Goal: Information Seeking & Learning: Learn about a topic

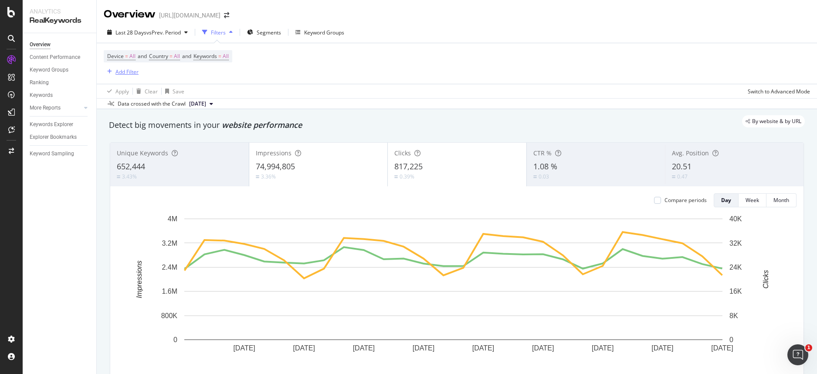
click at [128, 72] on div "Add Filter" at bounding box center [127, 71] width 23 height 7
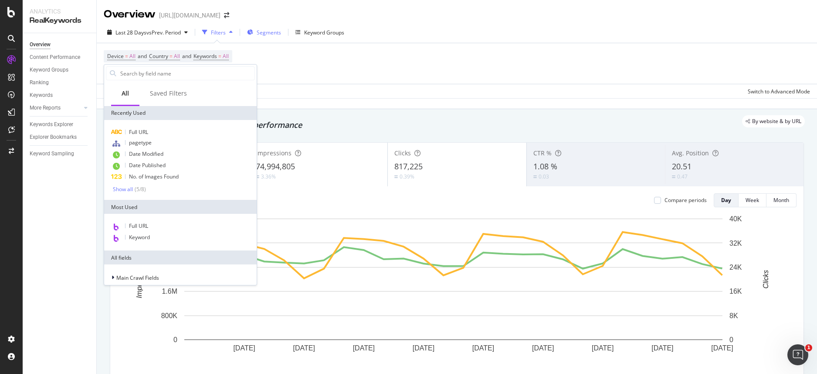
click at [262, 32] on span "Segments" at bounding box center [269, 32] width 24 height 7
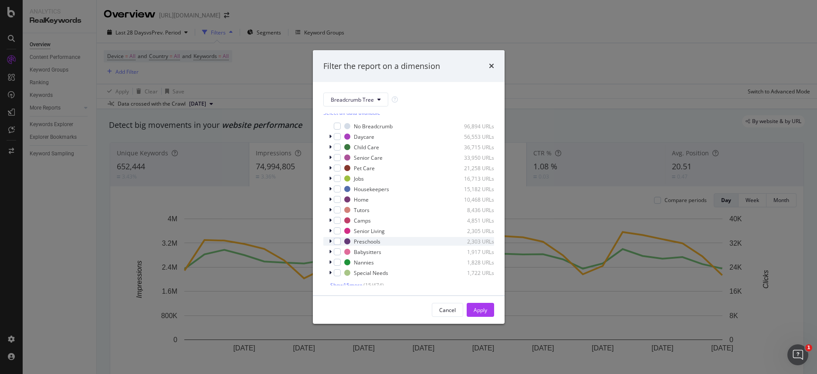
scroll to position [9, 0]
click at [354, 96] on span "Breadcrumb Tree" at bounding box center [352, 99] width 43 height 7
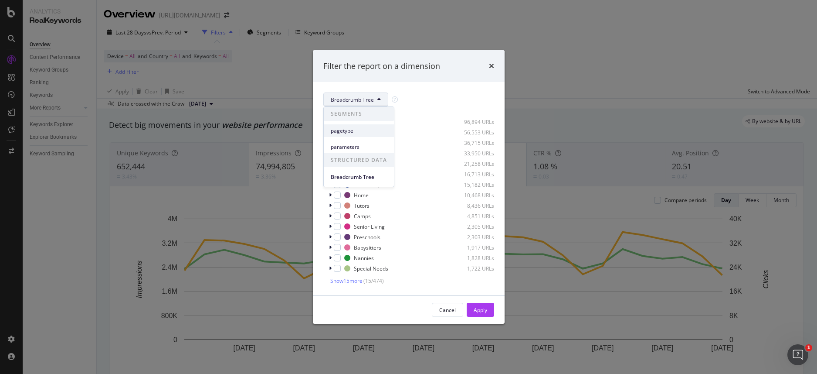
click at [354, 130] on span "pagetype" at bounding box center [359, 131] width 56 height 8
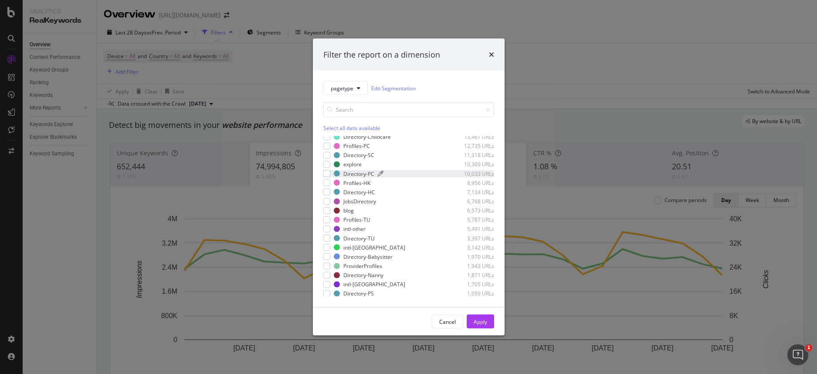
scroll to position [54, 0]
click at [328, 209] on div "modal" at bounding box center [327, 207] width 7 height 7
click at [485, 324] on div "Apply" at bounding box center [481, 320] width 14 height 7
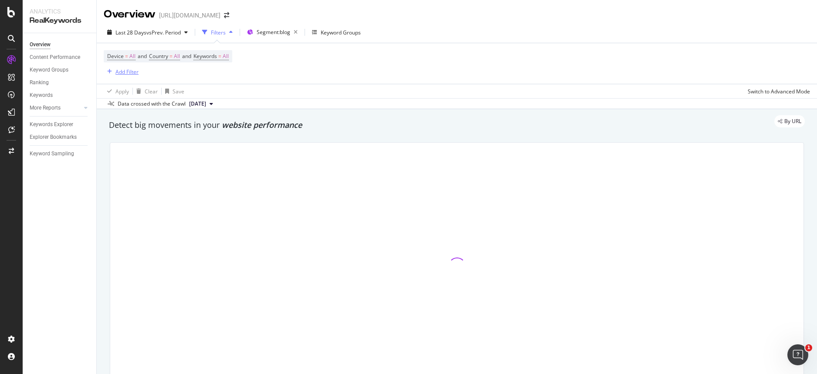
click at [121, 68] on div "Add Filter" at bounding box center [127, 71] width 23 height 7
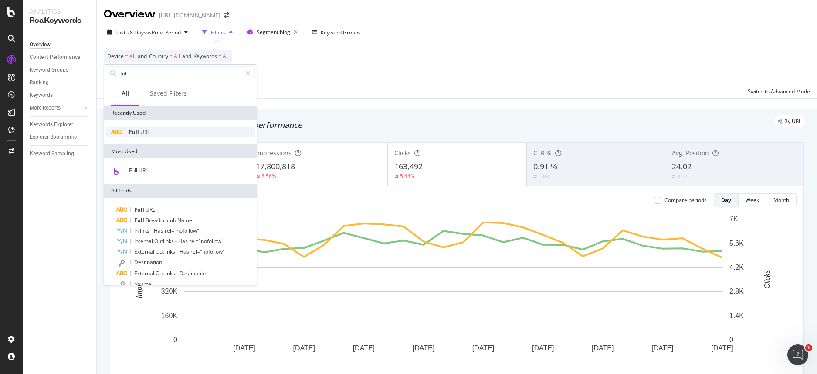
type input "full"
click at [162, 134] on div "Full URL" at bounding box center [180, 132] width 149 height 10
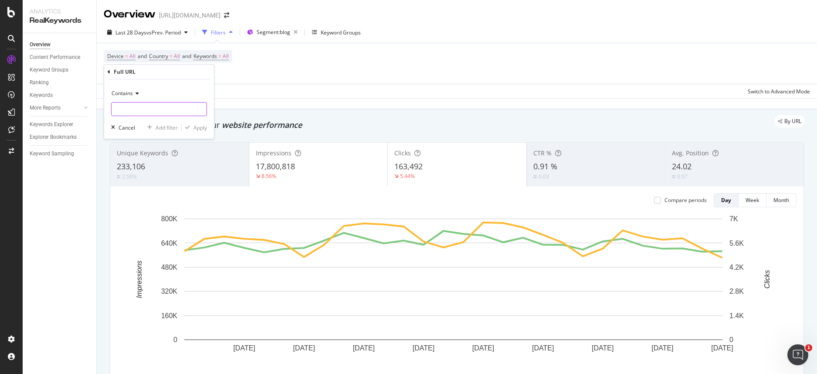
click at [145, 112] on input "text" at bounding box center [159, 109] width 95 height 14
type input "senior-living|memory-care|independent-living|retirement|senior-apartments|demen…"
click at [203, 128] on div "Apply" at bounding box center [201, 127] width 14 height 7
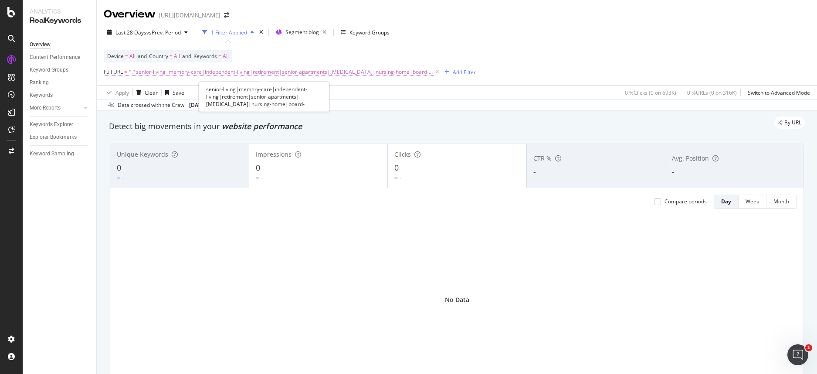
click at [292, 77] on span "^.*senior-living|memory-care|independent-living|retirement|senior-apartments|de…" at bounding box center [281, 72] width 305 height 12
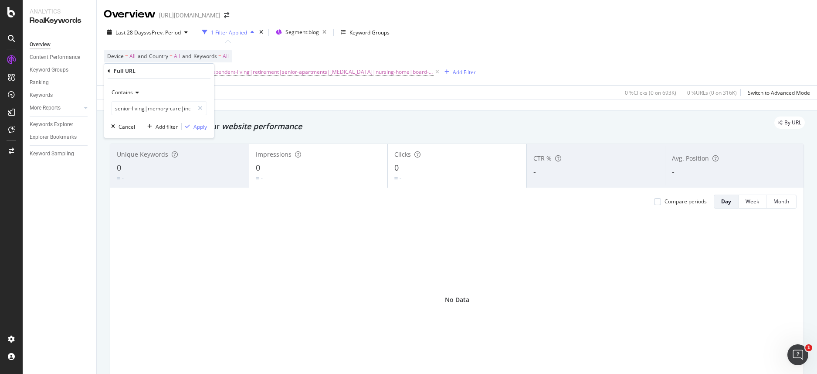
click at [129, 94] on span "Contains" at bounding box center [122, 92] width 21 height 7
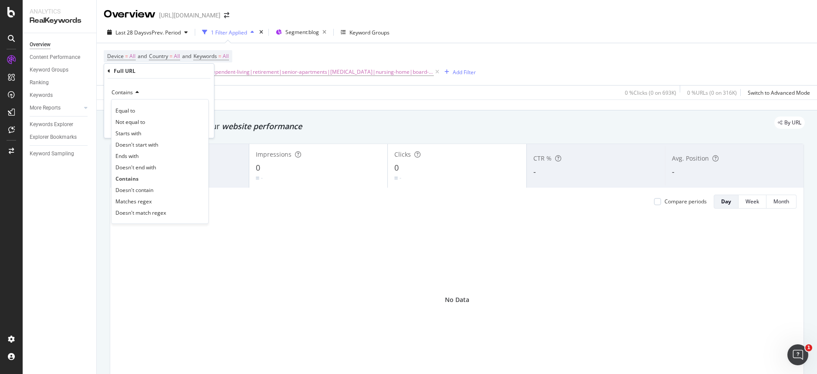
click at [153, 86] on div "Contains" at bounding box center [159, 92] width 96 height 14
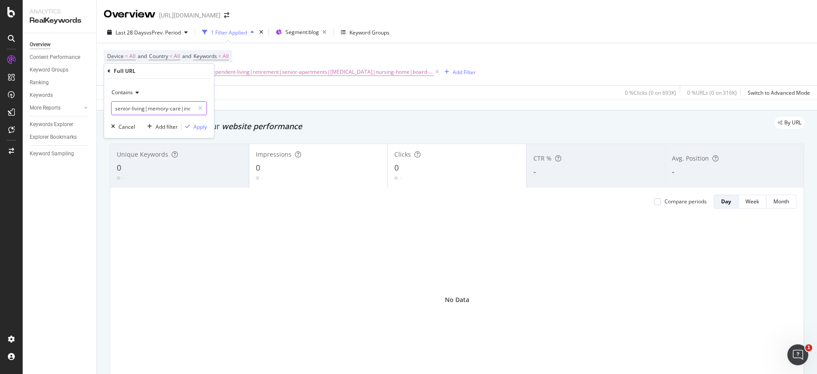
click at [159, 108] on input "senior-living|memory-care|independent-living|retirement|senior-apartments|demen…" at bounding box center [153, 108] width 82 height 14
click at [130, 93] on span "Contains" at bounding box center [122, 92] width 21 height 7
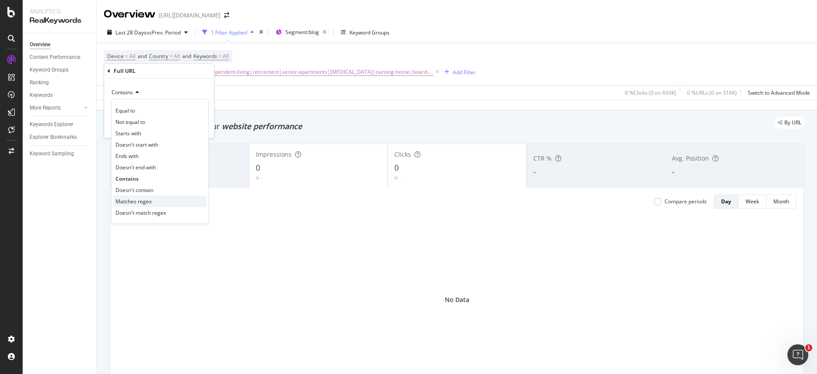
click at [138, 201] on span "Matches regex" at bounding box center [134, 201] width 36 height 7
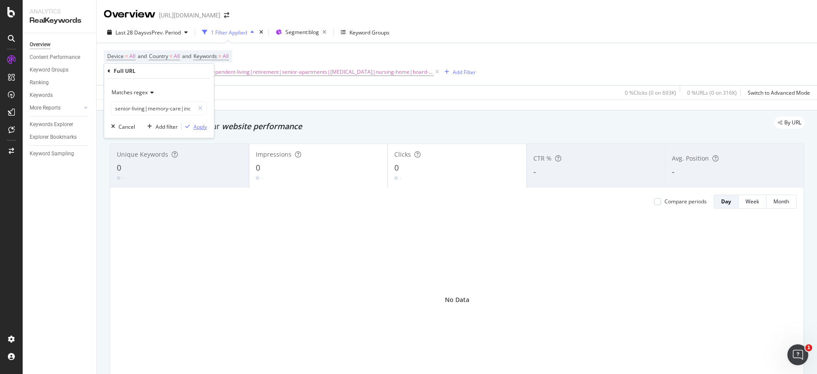
click at [198, 125] on div "Apply" at bounding box center [201, 126] width 14 height 7
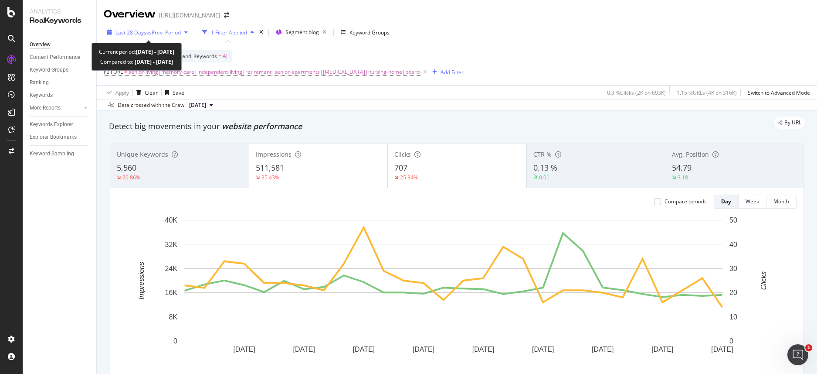
click at [160, 32] on span "vs Prev. Period" at bounding box center [163, 32] width 34 height 7
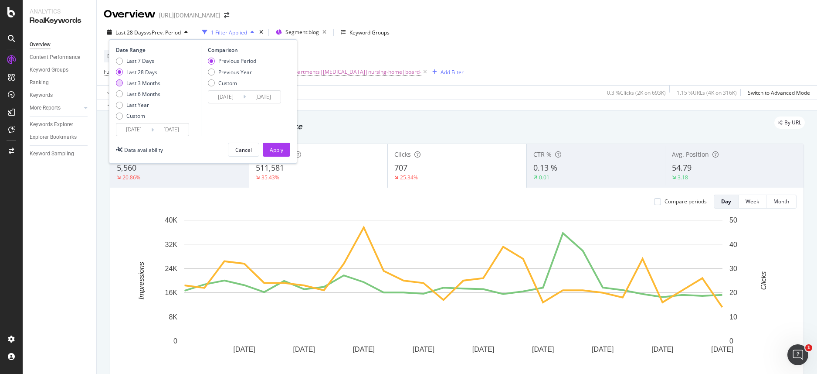
click at [149, 86] on div "Last 3 Months" at bounding box center [143, 82] width 34 height 7
type input "2025/05/10"
type input "2025/02/07"
type input "2025/05/09"
click at [281, 153] on div "Apply" at bounding box center [277, 149] width 14 height 13
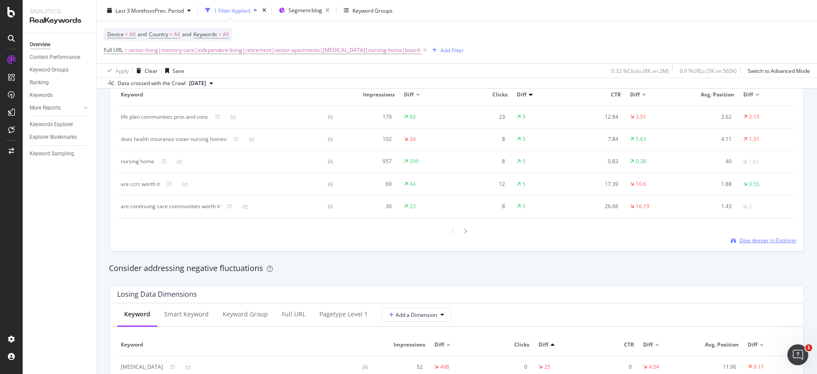
scroll to position [928, 0]
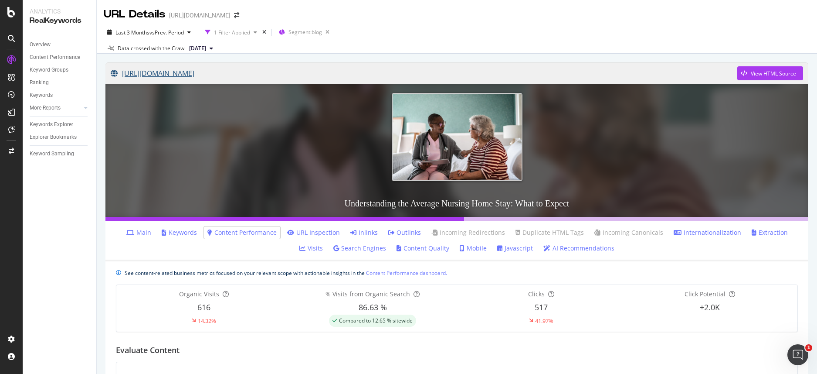
click at [266, 69] on link "[URL][DOMAIN_NAME]" at bounding box center [424, 73] width 627 height 22
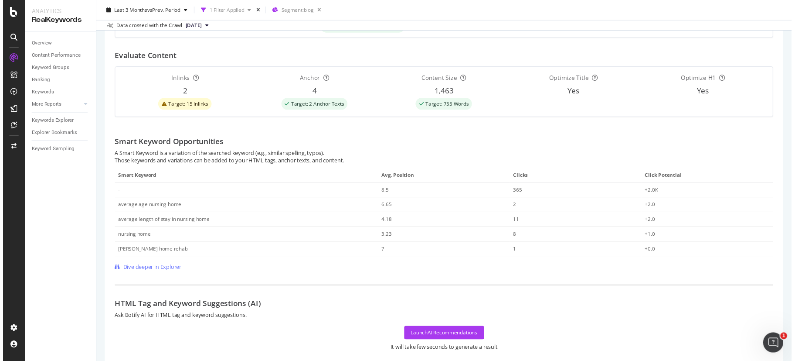
scroll to position [291, 0]
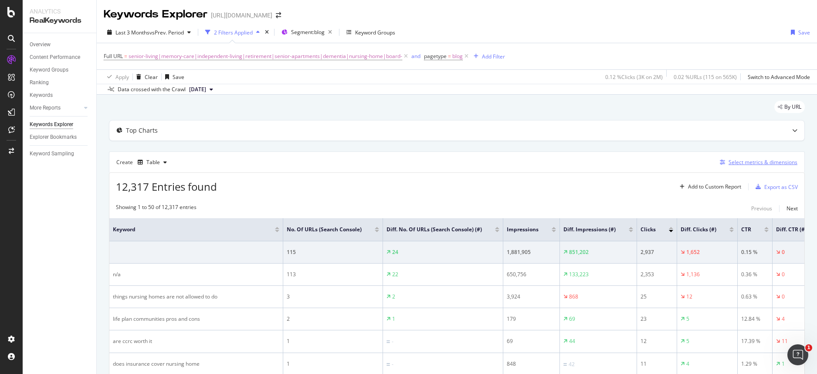
click at [733, 163] on div "Select metrics & dimensions" at bounding box center [763, 161] width 69 height 7
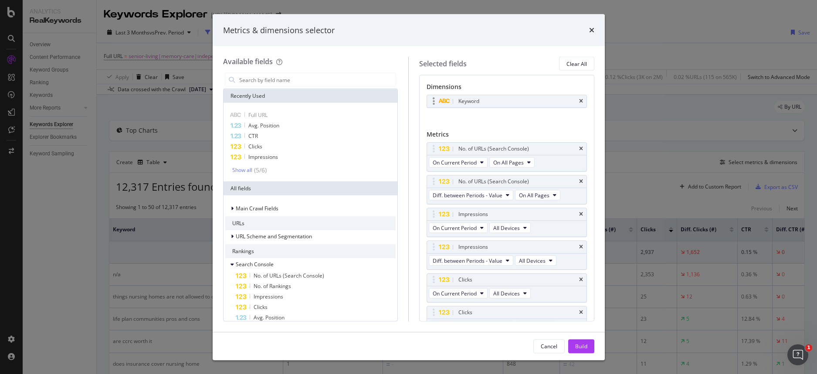
click at [577, 101] on div "Keyword" at bounding box center [507, 101] width 160 height 12
click at [579, 150] on icon "times" at bounding box center [581, 148] width 4 height 5
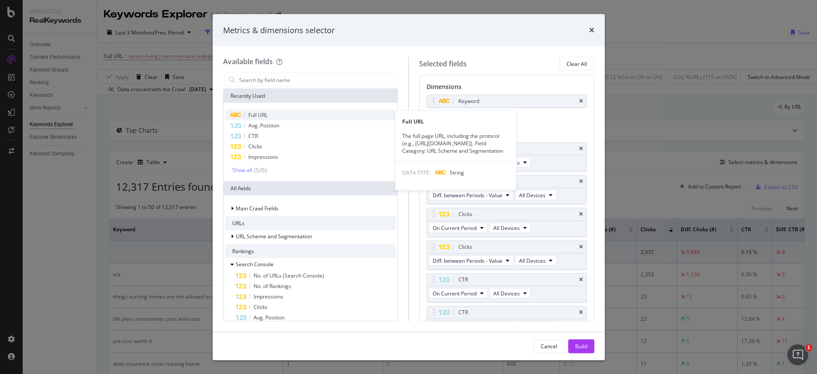
click at [304, 112] on div "Full URL" at bounding box center [310, 115] width 171 height 10
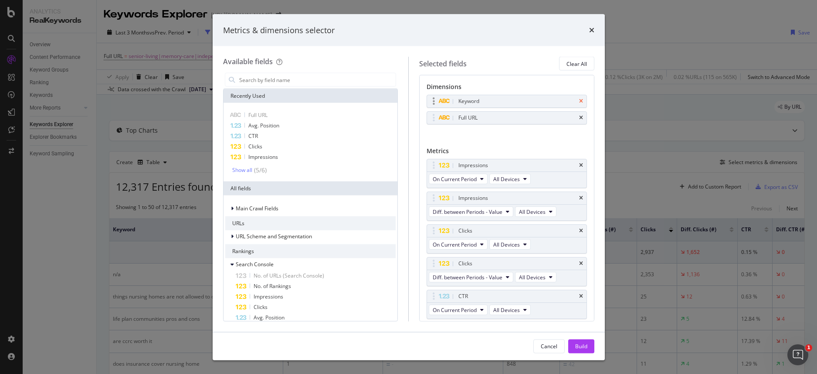
click at [579, 102] on icon "times" at bounding box center [581, 101] width 4 height 5
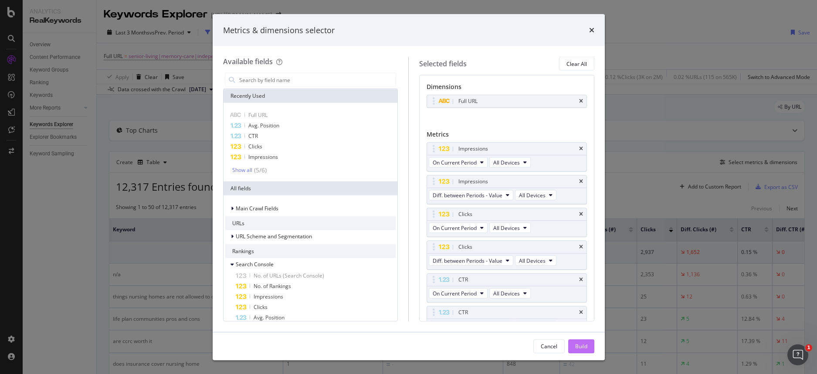
click at [585, 349] on div "Build" at bounding box center [582, 345] width 12 height 7
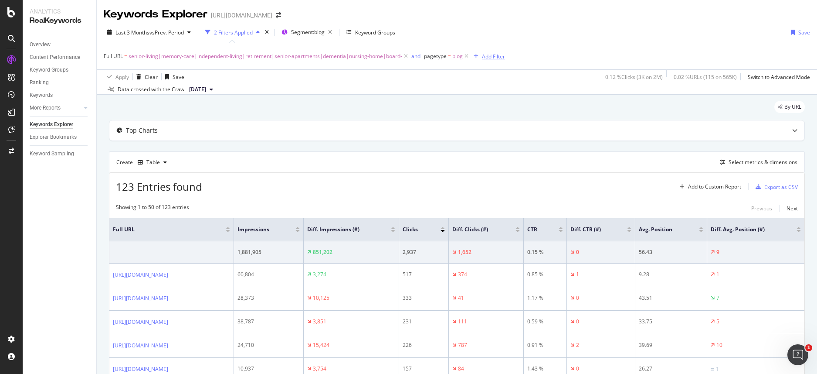
click at [486, 54] on div "Add Filter" at bounding box center [493, 56] width 23 height 7
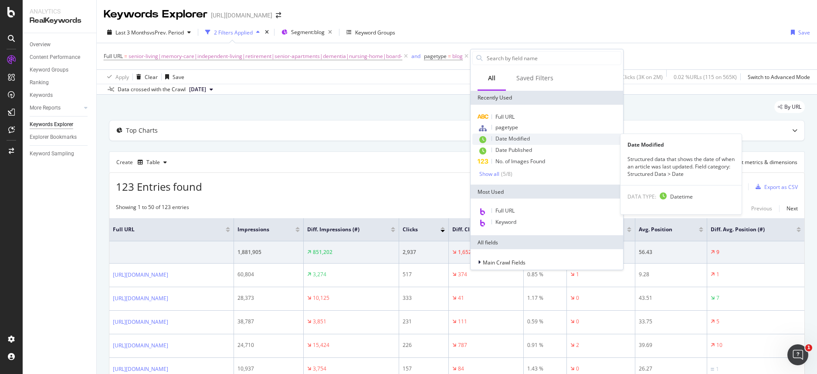
click at [558, 143] on div "Date Modified" at bounding box center [547, 138] width 149 height 11
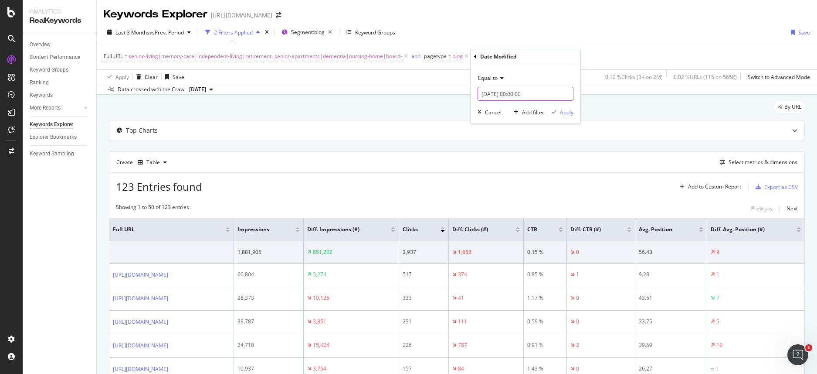
click at [514, 95] on input "2025-08-12 00:00:00" at bounding box center [526, 94] width 96 height 14
click at [498, 110] on link at bounding box center [497, 108] width 7 height 15
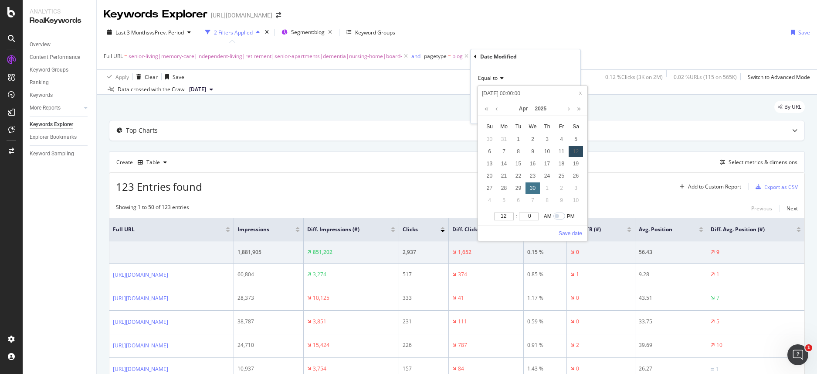
click at [535, 188] on div "30" at bounding box center [533, 187] width 14 height 11
type input "2025-04-30 00:00:00"
click at [570, 233] on link "Save date" at bounding box center [571, 233] width 24 height 8
click at [486, 72] on div "Equal to" at bounding box center [526, 78] width 96 height 14
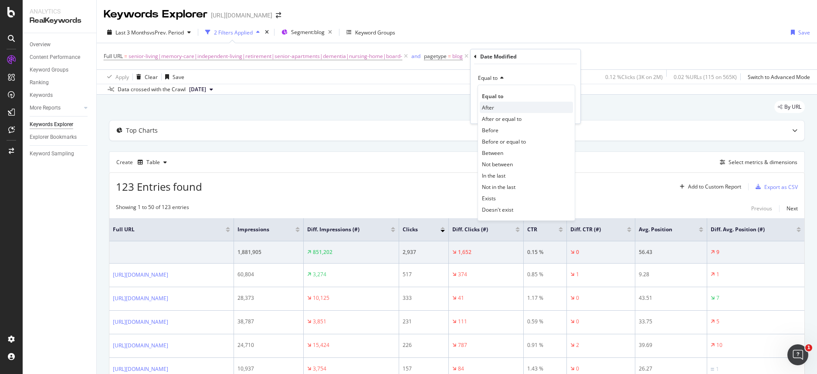
click at [501, 111] on div "After" at bounding box center [526, 107] width 93 height 11
click at [569, 116] on button "Apply" at bounding box center [560, 112] width 25 height 9
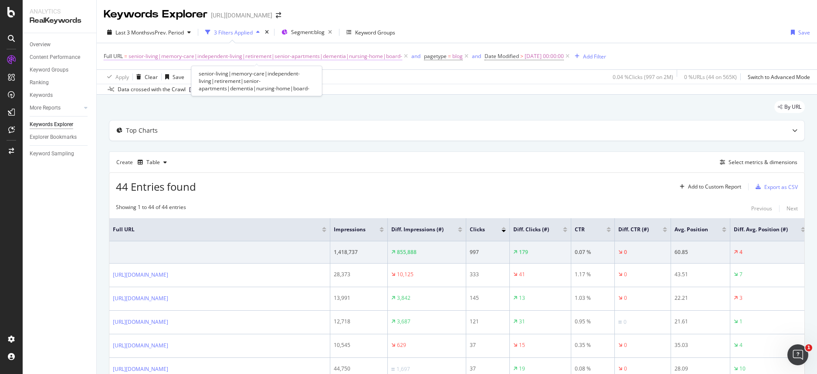
click at [300, 55] on span "senior-living|memory-care|independent-living|retirement|senior-apartments|demen…" at bounding box center [266, 56] width 274 height 12
drag, startPoint x: 160, startPoint y: 91, endPoint x: 215, endPoint y: 89, distance: 55.0
click at [215, 89] on body "Analytics RealKeywords Overview Content Performance Keyword Groups Ranking Keyw…" at bounding box center [408, 187] width 817 height 374
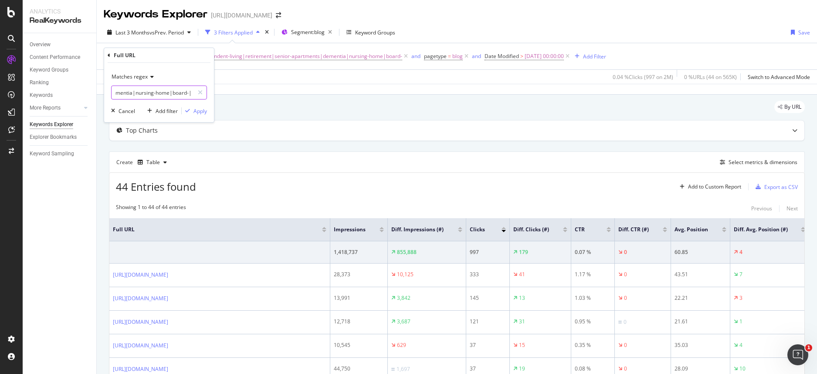
paste input "community"
type input "senior-living|memory-care|independent-living|retirement|senior-apartments|demen…"
click at [201, 109] on div "Apply" at bounding box center [201, 110] width 14 height 7
click at [621, 58] on div "Add Filter" at bounding box center [626, 56] width 23 height 7
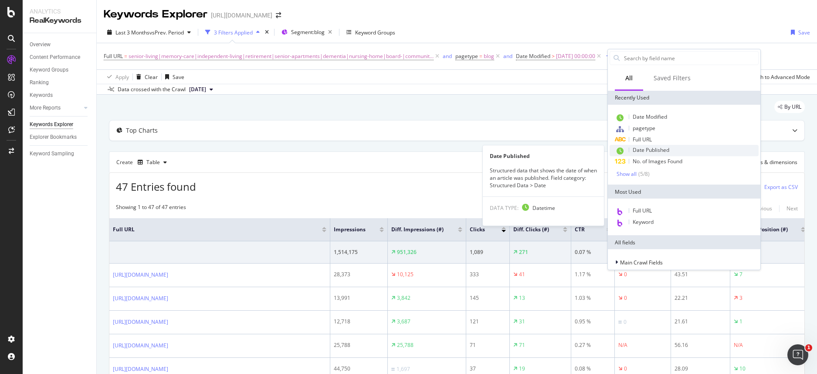
click at [662, 146] on span "Date Published" at bounding box center [651, 149] width 37 height 7
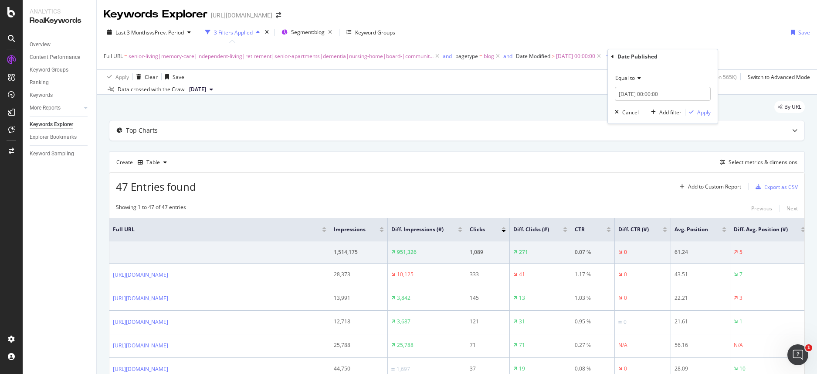
click at [640, 79] on icon at bounding box center [638, 77] width 6 height 5
click at [505, 59] on div "and" at bounding box center [508, 55] width 9 height 7
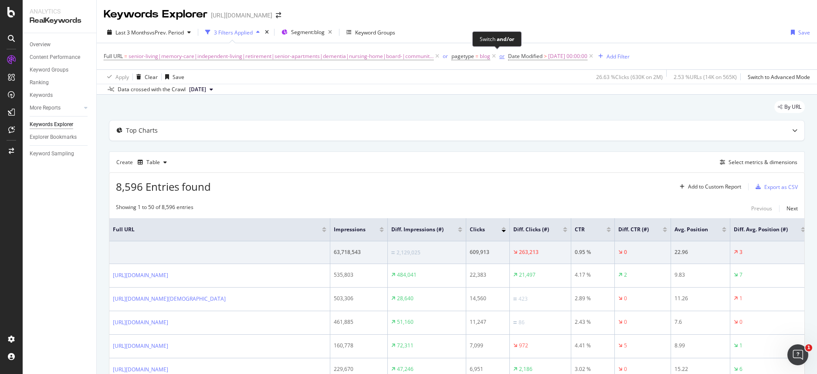
click at [500, 57] on div "or" at bounding box center [502, 55] width 5 height 7
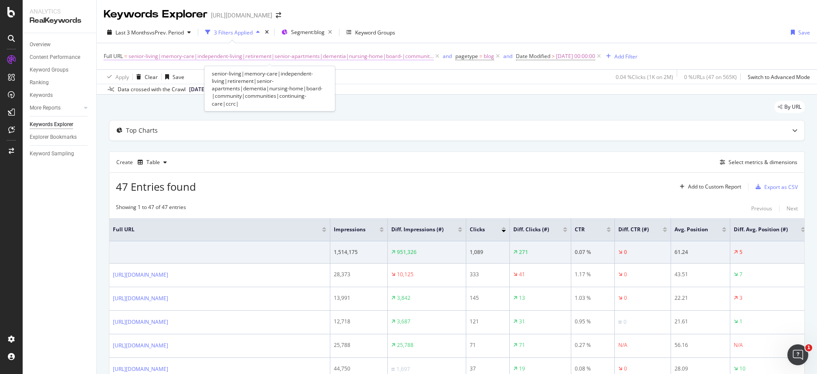
click at [307, 54] on span "senior-living|memory-care|independent-living|retirement|senior-apartments|demen…" at bounding box center [281, 56] width 305 height 12
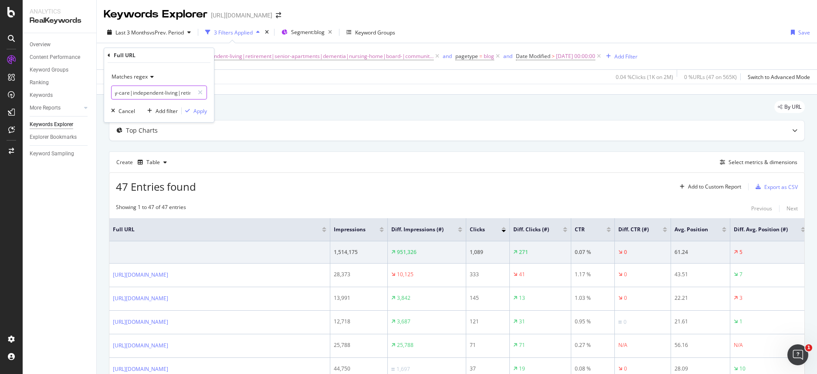
scroll to position [0, 320]
drag, startPoint x: 175, startPoint y: 94, endPoint x: 238, endPoint y: 87, distance: 63.6
click at [238, 87] on body "Analytics RealKeywords Overview Content Performance Keyword Groups Ranking Keyw…" at bounding box center [408, 187] width 817 height 374
paste input "caregiver-agencies-vs-independent-care"
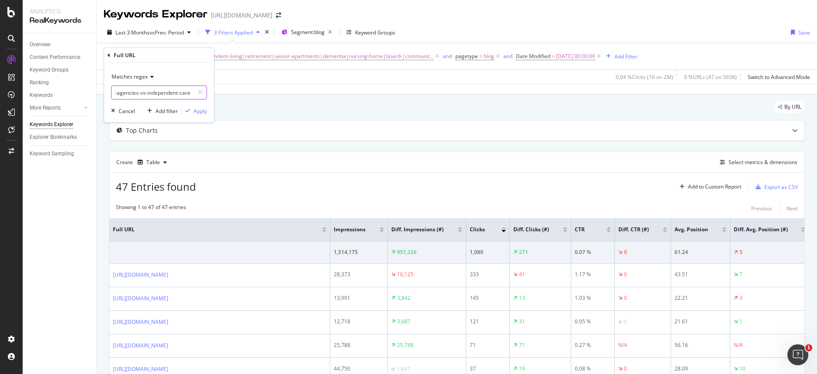
paste input "how-do-i-find-respite-care"
paste input "crafts-for-seniors"
paste input "facility"
type input "senior-living|memory-care|independent-living|retirement|senior-apartments|demen…"
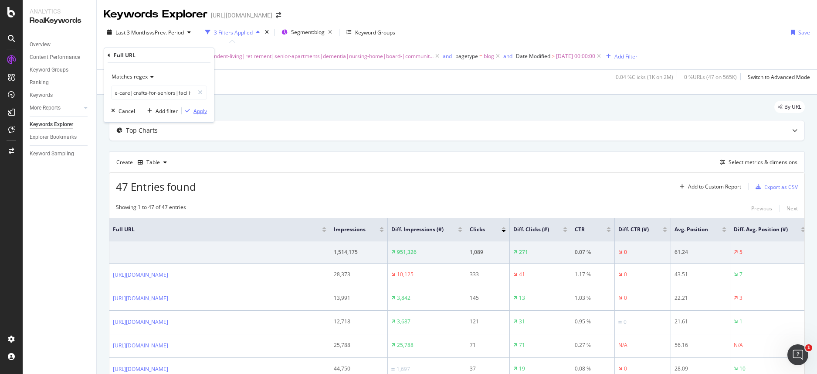
scroll to position [0, 0]
click at [200, 109] on div "Apply" at bounding box center [201, 110] width 14 height 7
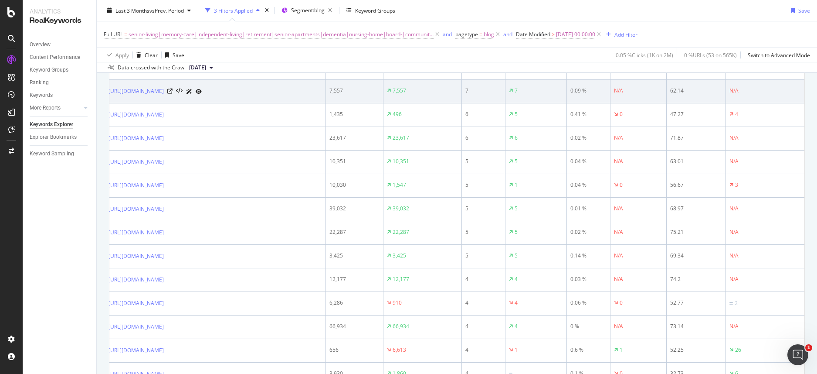
scroll to position [1174, 0]
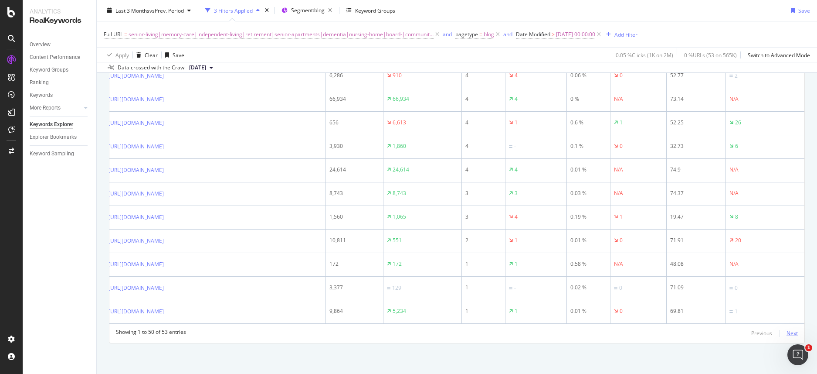
click at [787, 334] on div "Next" at bounding box center [792, 332] width 11 height 7
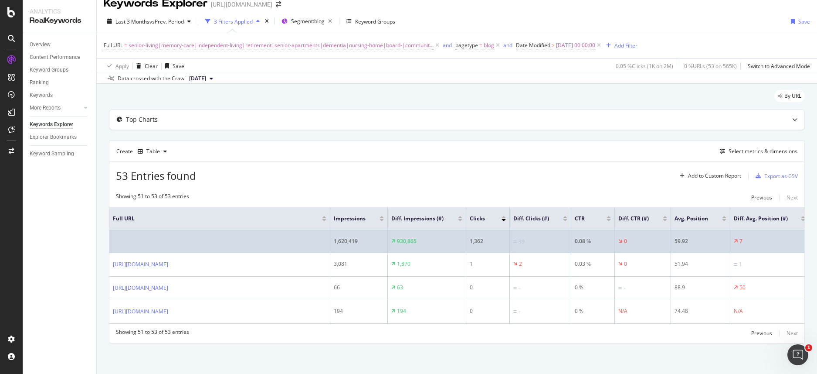
scroll to position [26, 0]
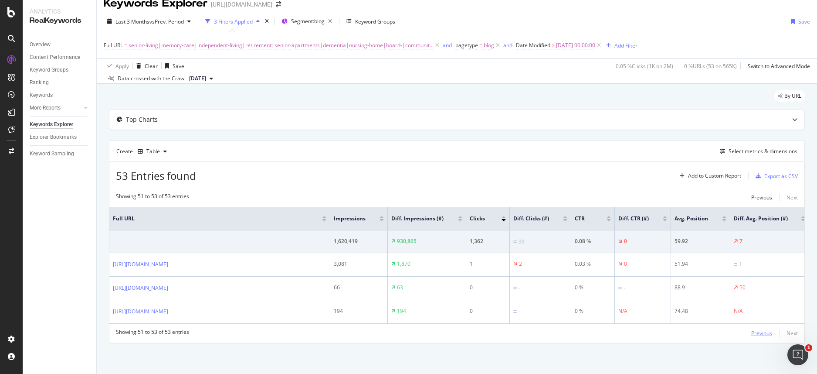
click at [752, 334] on div "Previous" at bounding box center [762, 332] width 21 height 7
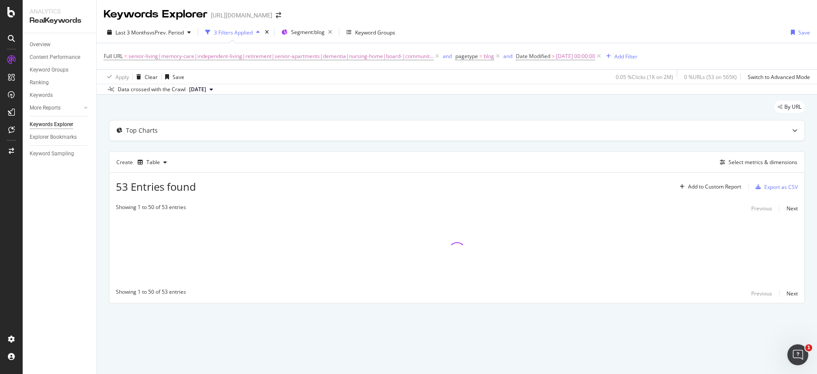
scroll to position [0, 0]
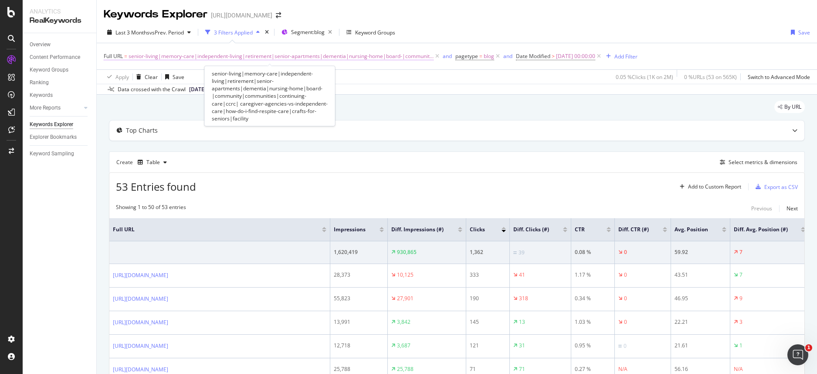
click at [306, 56] on span "senior-living|memory-care|independent-living|retirement|senior-apartments|demen…" at bounding box center [281, 56] width 305 height 12
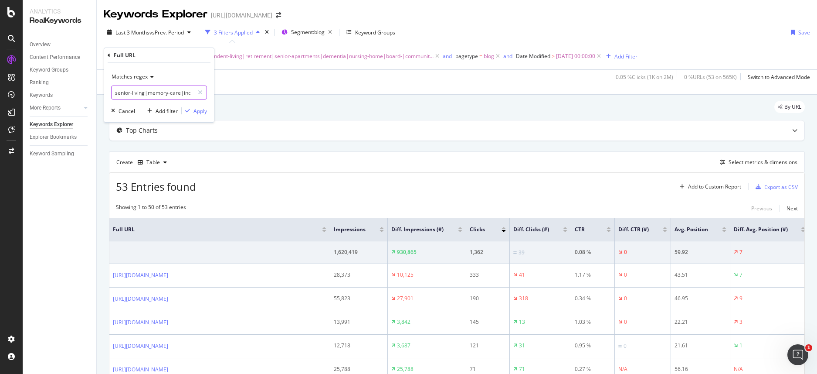
drag, startPoint x: 162, startPoint y: 92, endPoint x: 124, endPoint y: 92, distance: 37.9
click at [122, 92] on input "senior-living|memory-care|independent-living|retirement|senior-apartments|demen…" at bounding box center [153, 92] width 82 height 14
click at [160, 91] on input "senior-living|memory-care|independent-living|retirement|senior-apartments|demen…" at bounding box center [153, 92] width 82 height 14
click at [157, 93] on input "senior-living|memory-care|independent-living|retirement|senior-apartments|demen…" at bounding box center [153, 92] width 82 height 14
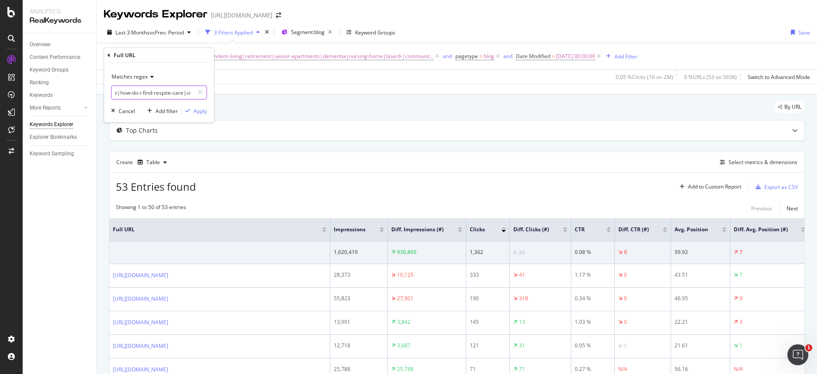
scroll to position [0, 460]
drag, startPoint x: 143, startPoint y: 92, endPoint x: 119, endPoint y: 93, distance: 24.5
click at [119, 93] on input "senior-living|memory-care|independent-living|retirement|senior-apartments|demen…" at bounding box center [153, 92] width 82 height 14
click at [144, 92] on input "senior-living|memory-care|independent-living|retirement|senior-apartments|demen…" at bounding box center [153, 92] width 82 height 14
drag, startPoint x: 139, startPoint y: 93, endPoint x: 119, endPoint y: 92, distance: 20.1
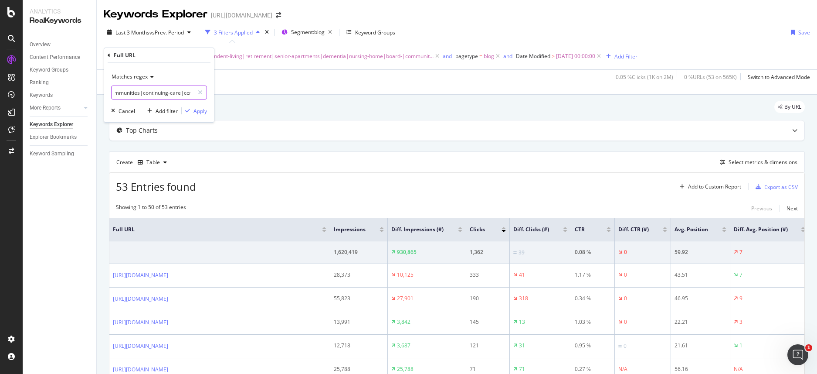
click at [114, 92] on input "senior-living|memory-care|independent-living|retirement|senior-apartments|demen…" at bounding box center [153, 92] width 82 height 14
click at [139, 92] on input "senior-living|memory-care|independent-living|retirement|senior-apartments|demen…" at bounding box center [153, 92] width 82 height 14
drag, startPoint x: 135, startPoint y: 92, endPoint x: 119, endPoint y: 92, distance: 15.3
click at [119, 92] on input "senior-living|memory-care|independent-living|retirement|senior-apartments|demen…" at bounding box center [153, 92] width 82 height 14
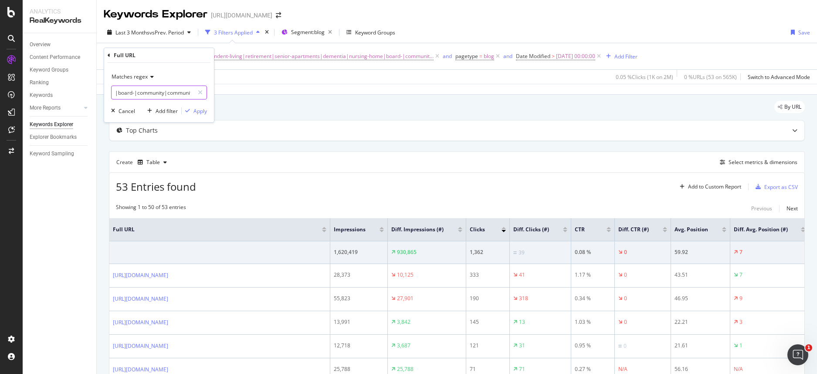
scroll to position [0, 247]
click at [143, 93] on input "senior-living|memory-care|independent-living|retirement|senior-apartments|demen…" at bounding box center [153, 92] width 82 height 14
drag, startPoint x: 136, startPoint y: 93, endPoint x: 122, endPoint y: 93, distance: 14.4
click at [122, 93] on input "senior-living|memory-care|independent-living|retirement|senior-apartments|demen…" at bounding box center [153, 92] width 82 height 14
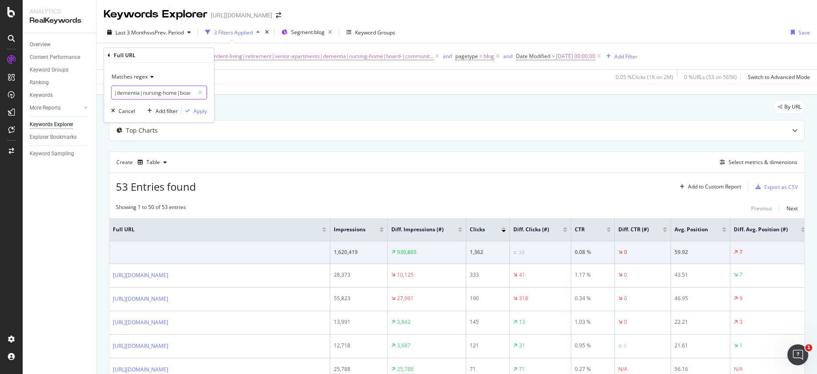
click at [143, 94] on input "senior-living|memory-care|independent-living|retirement|senior-apartments|demen…" at bounding box center [153, 92] width 82 height 14
type input "senior-living|memory-care|independent-living|retirement|senior-apartments|demen…"
click at [200, 110] on div "Apply" at bounding box center [201, 110] width 14 height 7
click at [769, 187] on div "Export as CSV" at bounding box center [782, 186] width 34 height 7
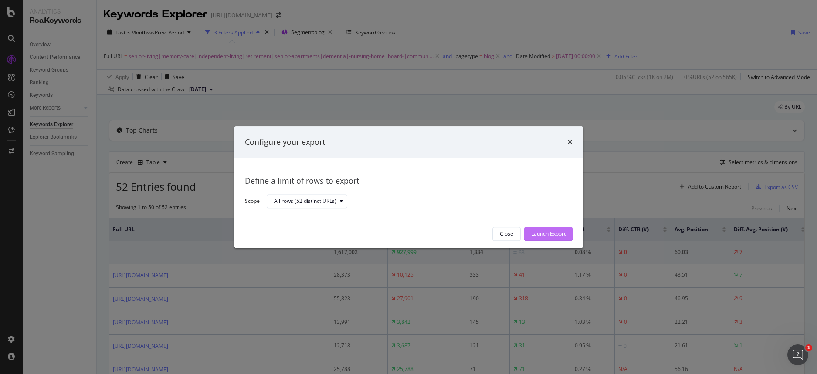
click at [538, 230] on div "Launch Export" at bounding box center [548, 233] width 34 height 7
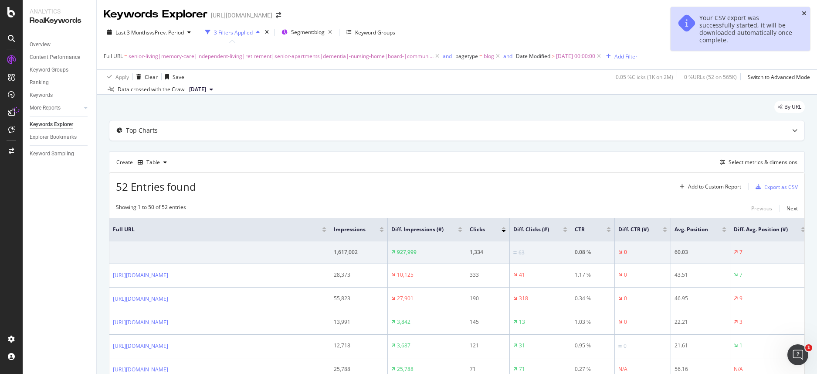
click at [802, 12] on icon "close toast" at bounding box center [804, 13] width 5 height 6
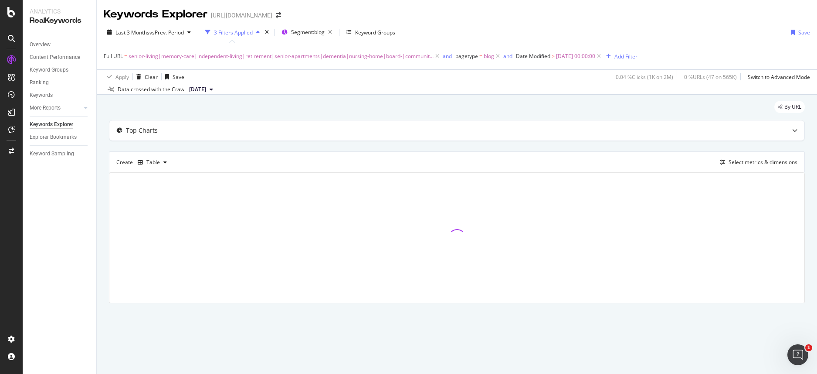
click at [564, 55] on span "2025-04-30 00:00:00" at bounding box center [575, 56] width 39 height 12
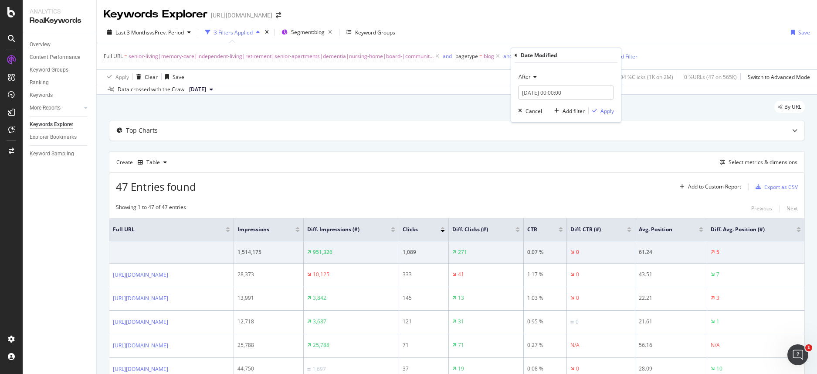
click at [518, 59] on div "Date Modified" at bounding box center [566, 55] width 103 height 15
click at [517, 58] on icon at bounding box center [516, 55] width 3 height 5
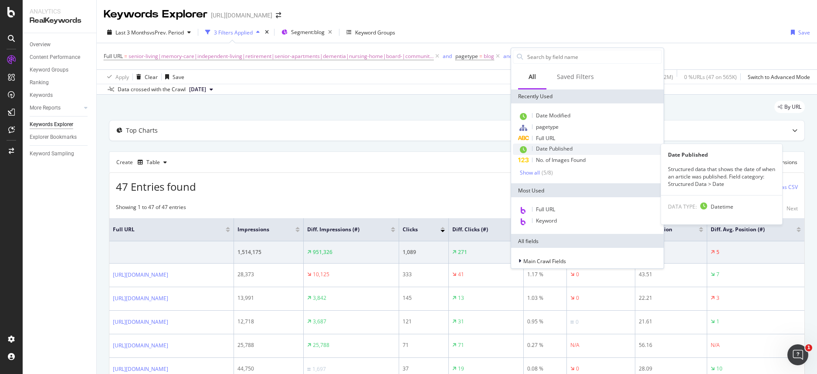
click at [555, 145] on span "Date Published" at bounding box center [554, 148] width 37 height 7
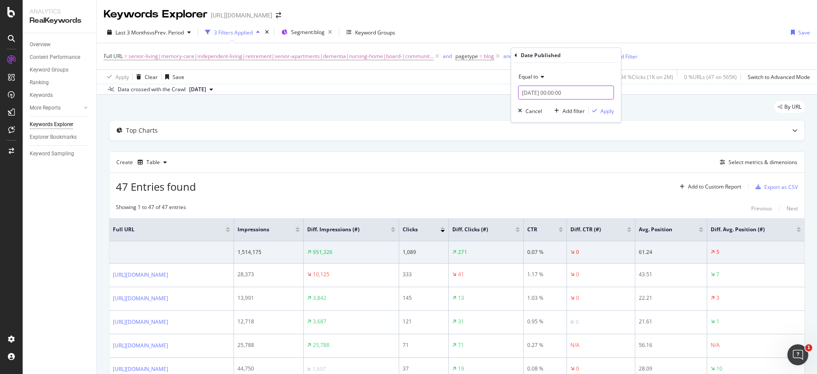
click at [545, 94] on input "2025-08-12 00:00:00" at bounding box center [566, 92] width 96 height 14
click at [537, 106] on link at bounding box center [537, 107] width 7 height 15
click at [576, 139] on div "30" at bounding box center [573, 137] width 14 height 11
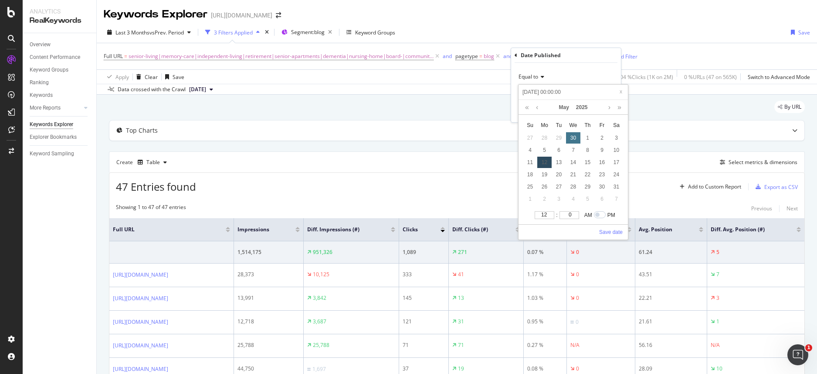
type input "2025-04-30 00:00:00"
click at [619, 234] on link "Save date" at bounding box center [611, 232] width 24 height 8
click at [530, 76] on span "Equal to" at bounding box center [529, 76] width 20 height 7
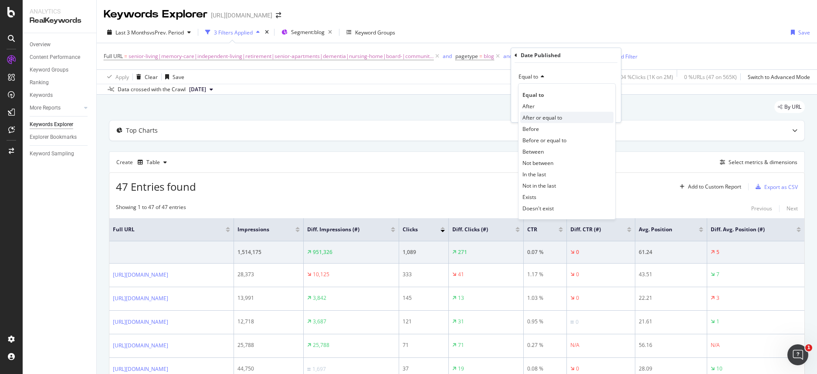
click at [532, 112] on div "After or equal to" at bounding box center [567, 117] width 93 height 11
click at [535, 74] on span "After or equal to" at bounding box center [539, 76] width 40 height 7
click at [535, 101] on div "After" at bounding box center [567, 105] width 93 height 11
click at [604, 108] on div "Apply" at bounding box center [608, 110] width 14 height 7
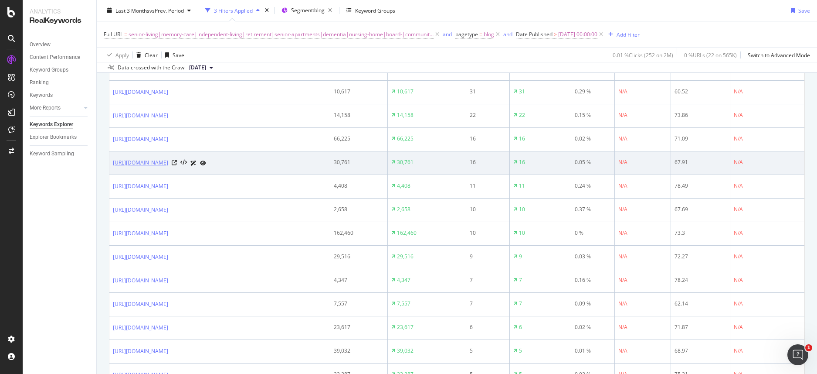
scroll to position [204, 0]
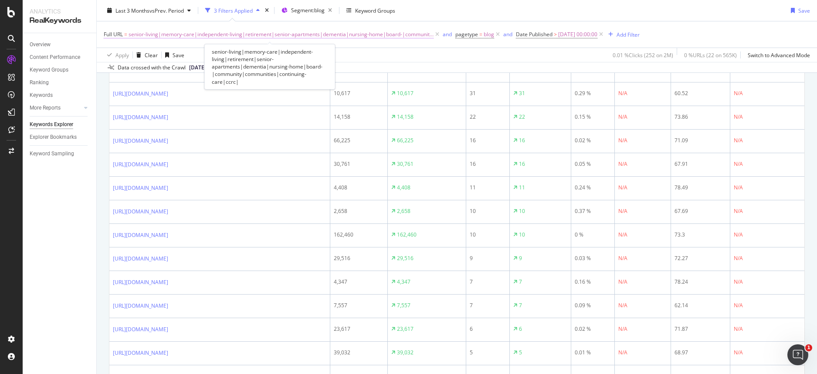
click at [267, 39] on span "senior-living|memory-care|independent-living|retirement|senior-apartments|demen…" at bounding box center [281, 34] width 305 height 12
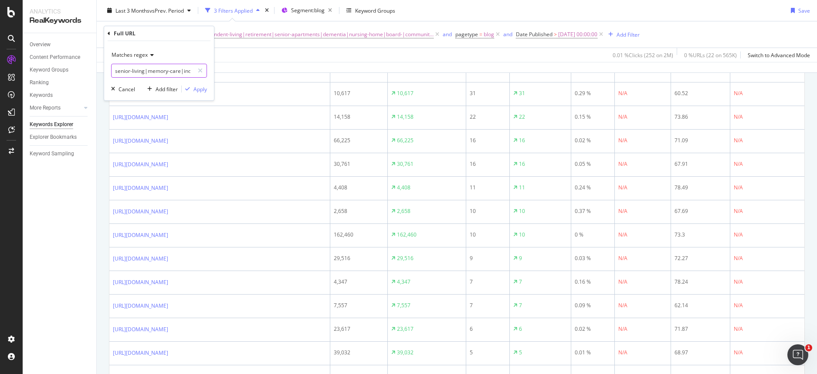
click at [174, 72] on input "senior-living|memory-care|independent-living|retirement|senior-apartments|demen…" at bounding box center [153, 71] width 82 height 14
click at [121, 52] on span "Matches regex" at bounding box center [130, 54] width 36 height 7
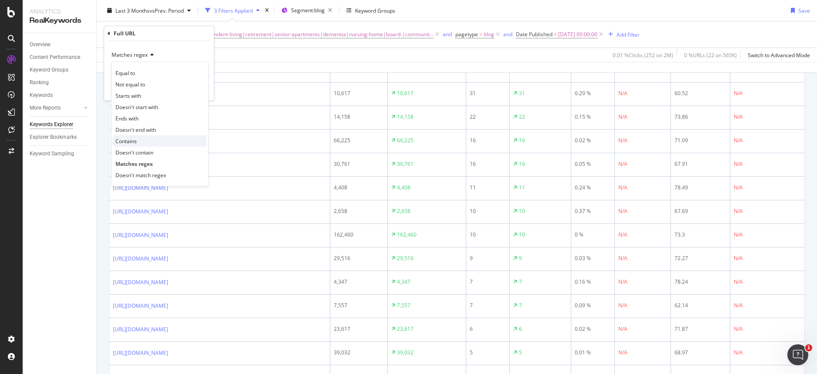
click at [135, 144] on span "Contains" at bounding box center [126, 140] width 21 height 7
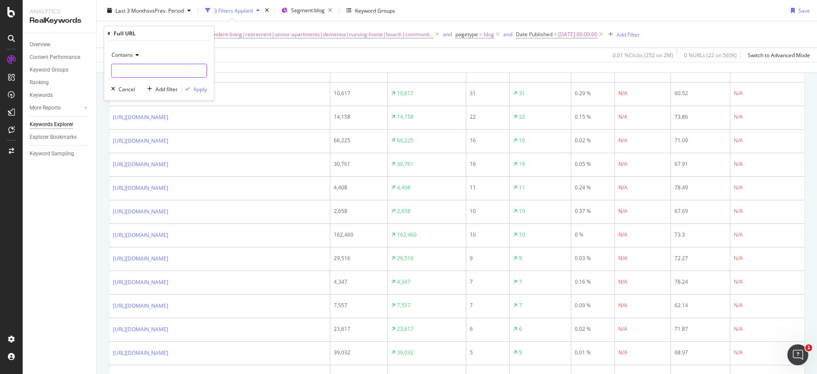
click at [153, 72] on input "text" at bounding box center [159, 71] width 95 height 14
type input "nursing-home"
click at [195, 88] on div "Apply" at bounding box center [201, 88] width 14 height 7
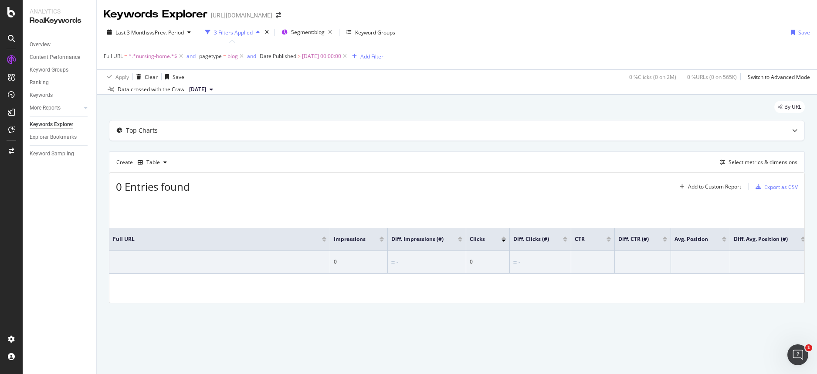
click at [322, 56] on span "2025-04-30 00:00:00" at bounding box center [321, 56] width 39 height 12
click at [271, 57] on div "Date Published" at bounding box center [291, 54] width 40 height 7
click at [268, 56] on div "Date Published" at bounding box center [316, 55] width 103 height 15
click at [266, 56] on icon at bounding box center [266, 55] width 3 height 5
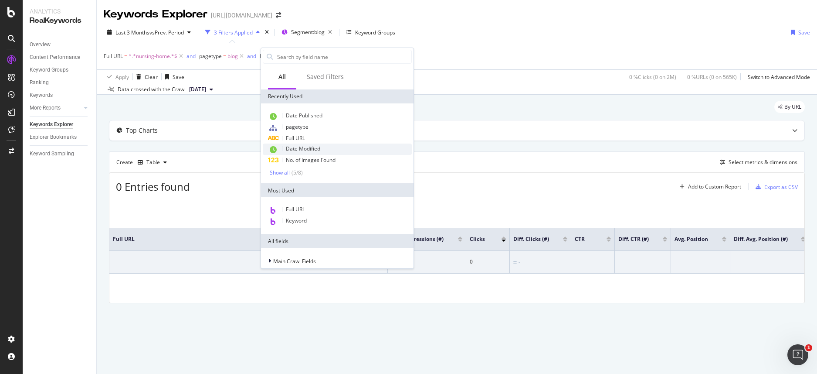
click at [316, 144] on div "Date Modified" at bounding box center [337, 148] width 149 height 11
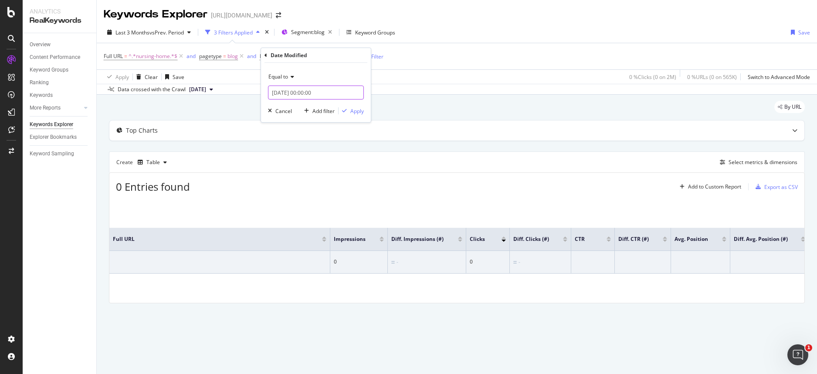
click at [309, 92] on input "2025-08-12 00:00:00" at bounding box center [316, 92] width 96 height 14
click at [291, 107] on div "Aug 2025" at bounding box center [323, 107] width 101 height 15
click at [290, 108] on link at bounding box center [287, 107] width 7 height 15
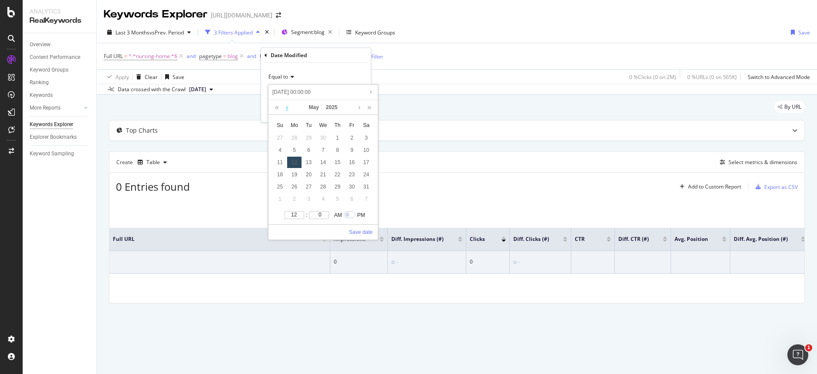
click at [290, 108] on link at bounding box center [287, 107] width 7 height 15
click at [329, 186] on div "30" at bounding box center [323, 186] width 14 height 11
type input "2025-04-30 00:00:00"
click at [364, 233] on link "Save date" at bounding box center [361, 232] width 24 height 8
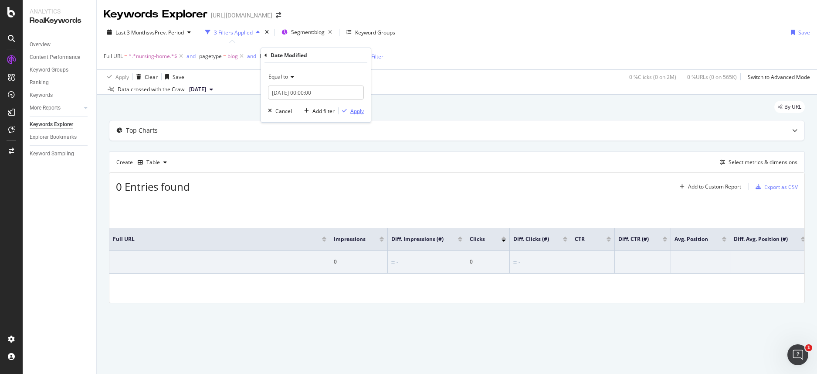
click at [359, 109] on div "Apply" at bounding box center [358, 110] width 14 height 7
click at [154, 56] on span "^.*nursing-home.*$" at bounding box center [153, 56] width 49 height 12
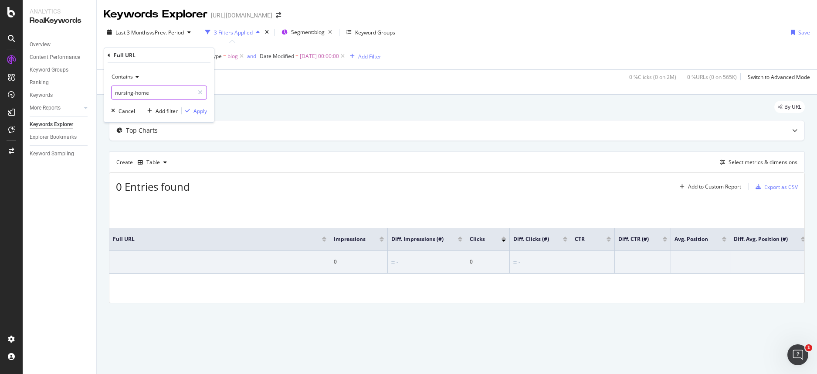
click at [167, 98] on input "nursing-home" at bounding box center [153, 92] width 82 height 14
click at [166, 91] on input "nursing-home" at bounding box center [153, 92] width 82 height 14
click at [276, 77] on div "Apply Clear Save 0 % Clicks ( 0 on 2M ) 0 % URLs ( 0 on 565K ) Switch to Advanc…" at bounding box center [457, 76] width 721 height 14
click at [314, 54] on span "2025-04-30 00:00:00" at bounding box center [319, 56] width 39 height 12
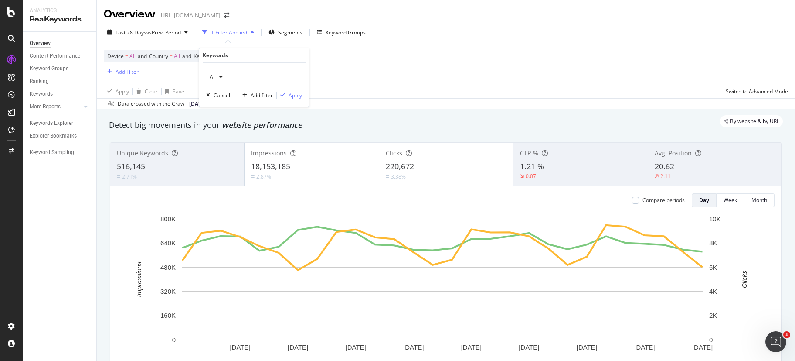
click at [446, 51] on div "Device = All and Country = All and Keywords = Non-Branded Add Filter" at bounding box center [446, 63] width 685 height 41
